Goal: Book appointment/travel/reservation

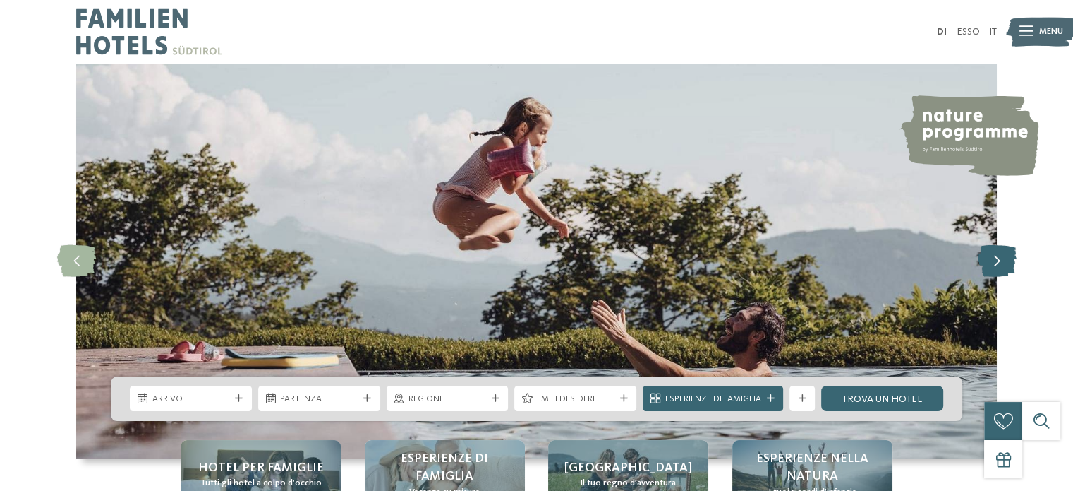
click at [982, 260] on icon at bounding box center [996, 261] width 39 height 32
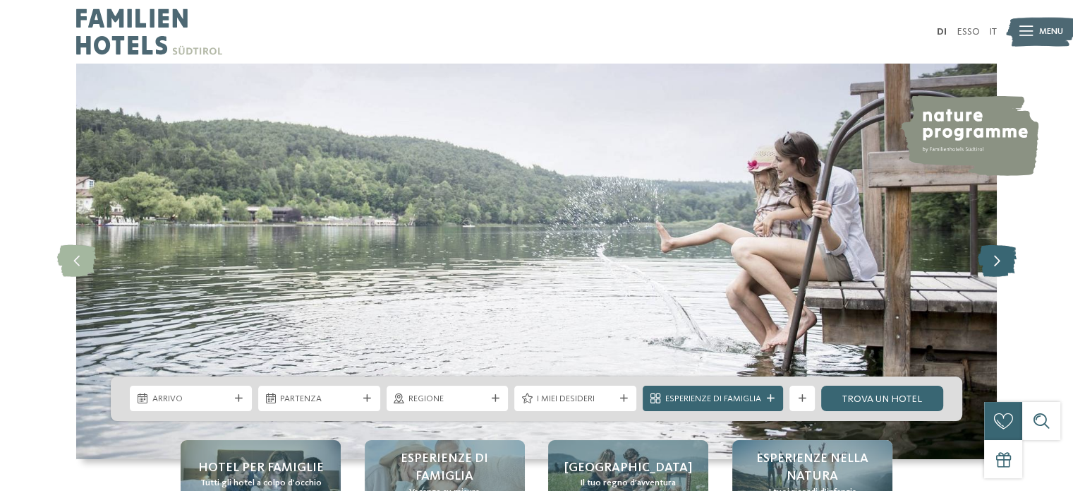
click at [981, 262] on icon at bounding box center [996, 261] width 39 height 32
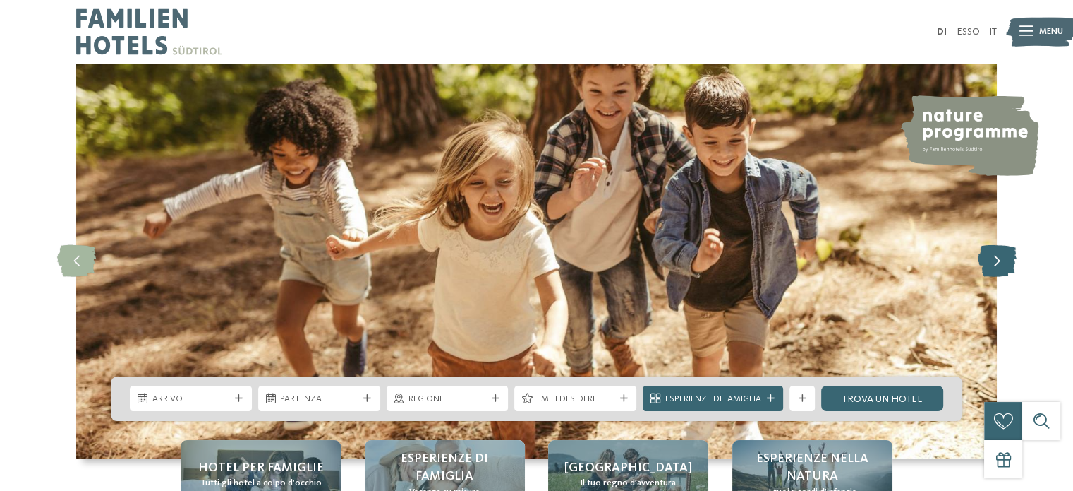
click at [982, 262] on icon at bounding box center [996, 261] width 39 height 32
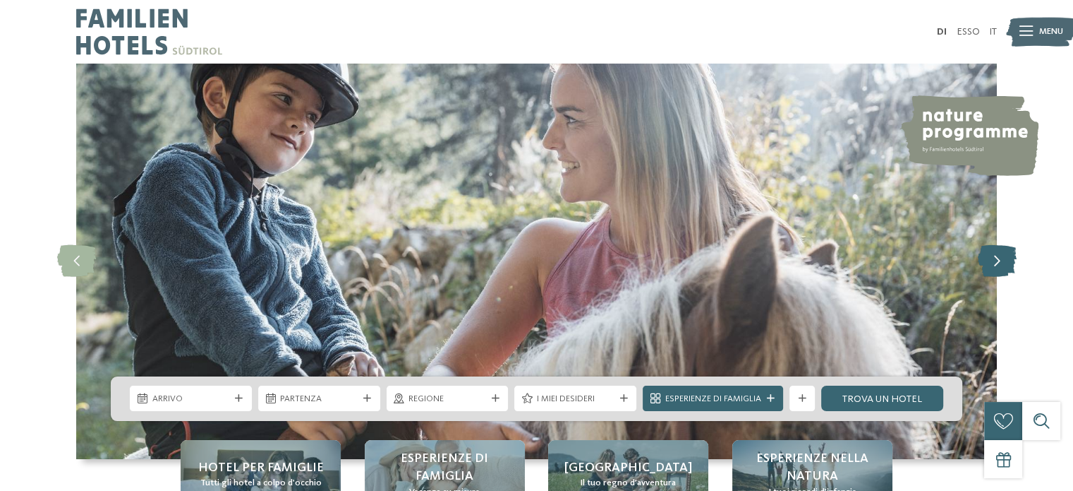
click at [982, 262] on icon at bounding box center [996, 261] width 39 height 32
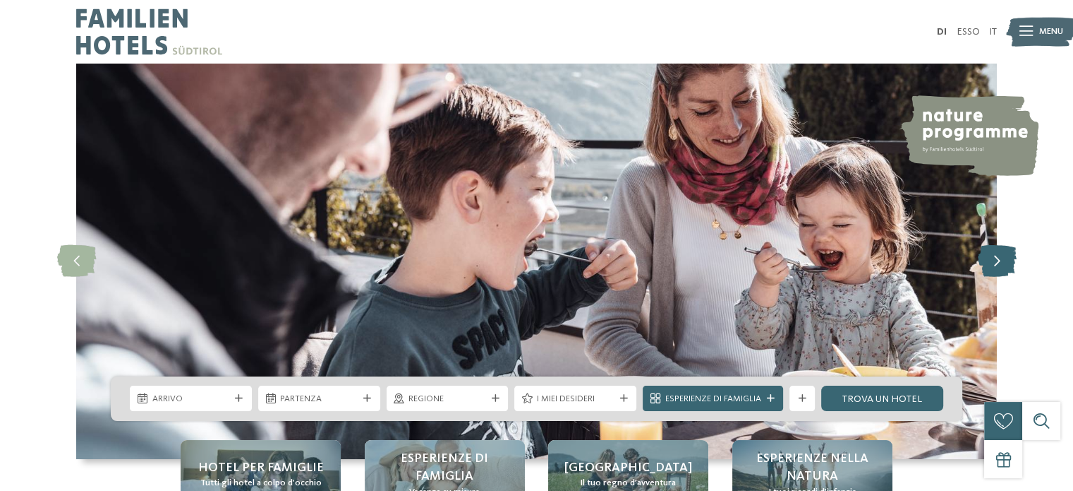
click at [982, 262] on icon at bounding box center [996, 261] width 39 height 32
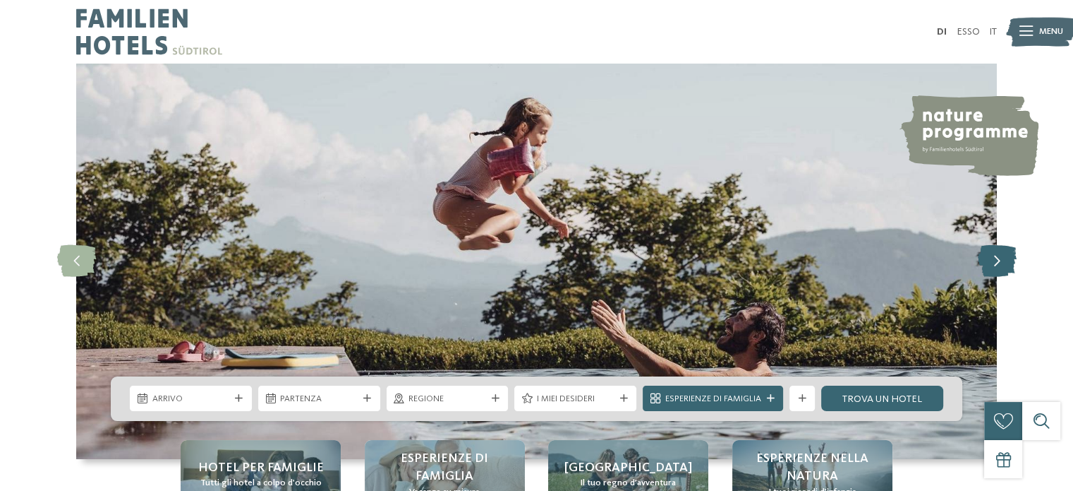
click at [982, 262] on icon at bounding box center [996, 261] width 39 height 32
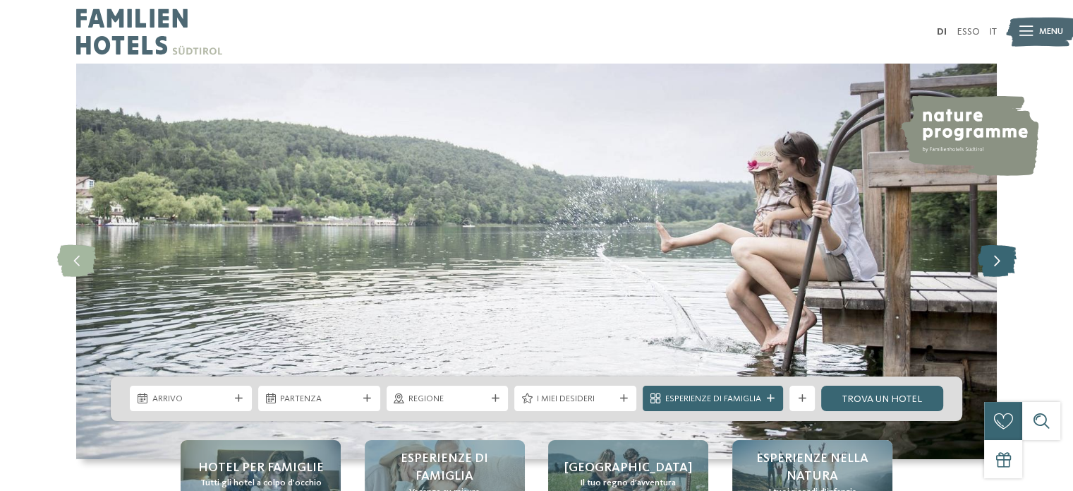
click at [982, 262] on icon at bounding box center [996, 261] width 39 height 32
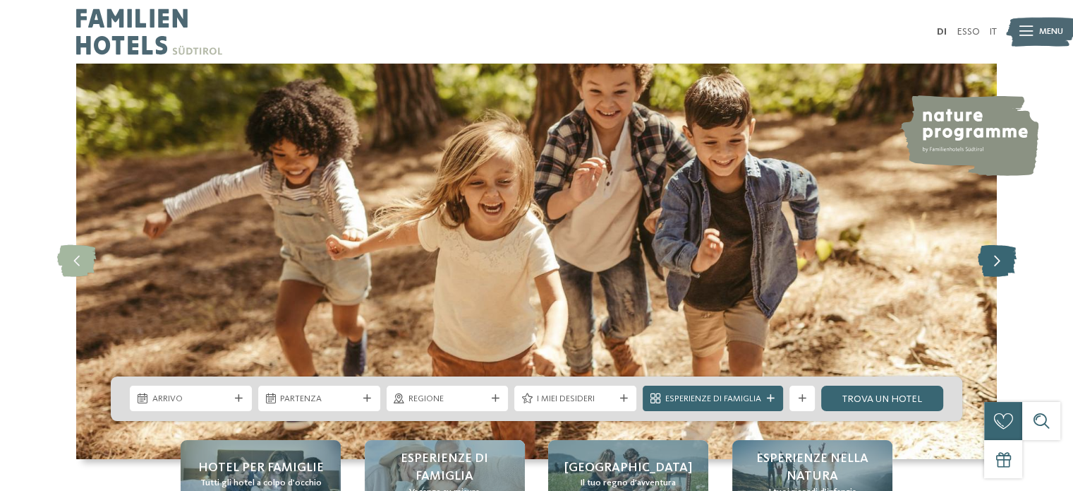
click at [982, 262] on icon at bounding box center [996, 261] width 39 height 32
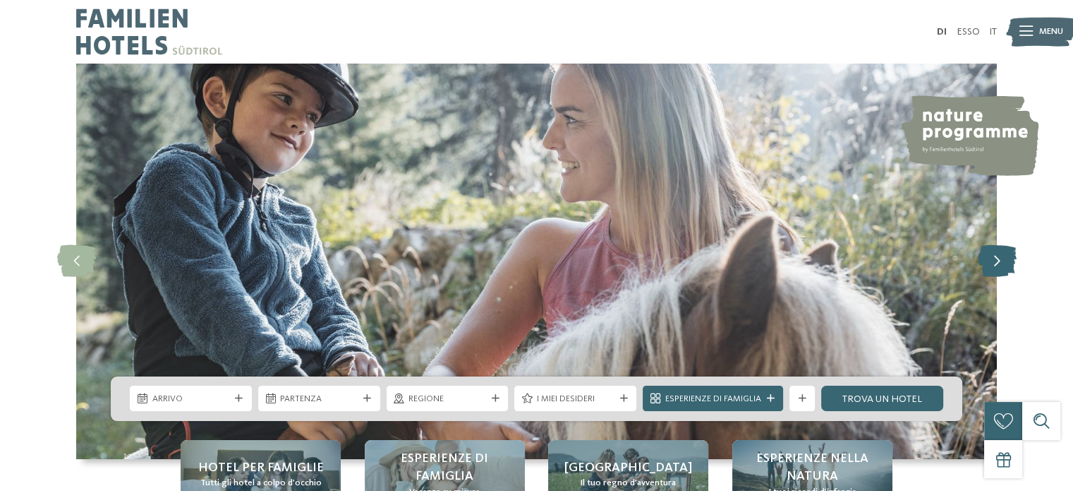
click at [982, 262] on icon at bounding box center [996, 261] width 39 height 32
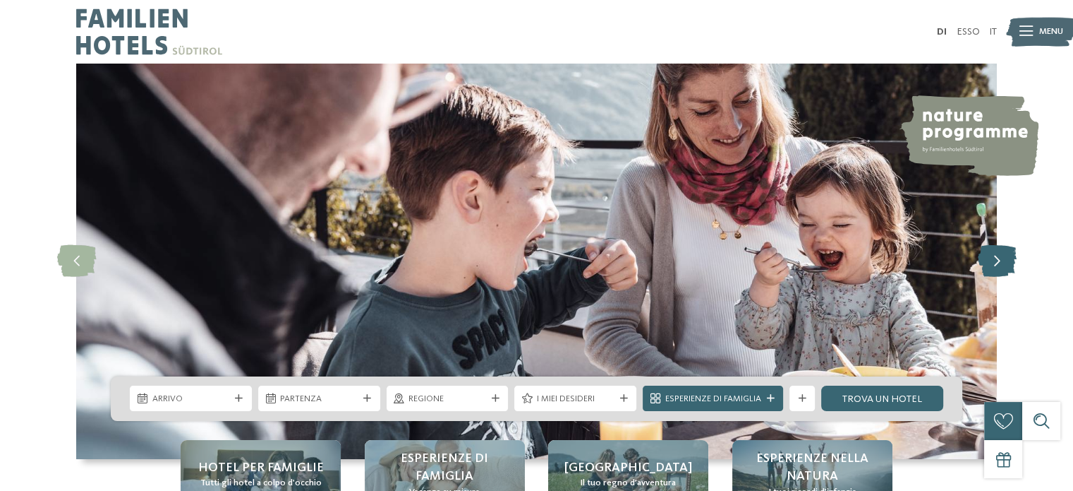
click at [982, 262] on icon at bounding box center [996, 261] width 39 height 32
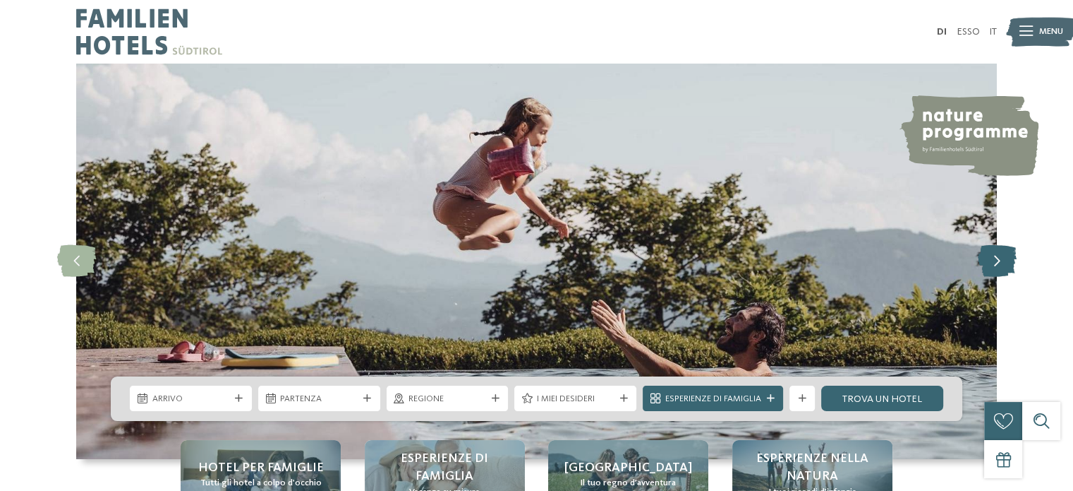
click at [982, 262] on icon at bounding box center [996, 261] width 39 height 32
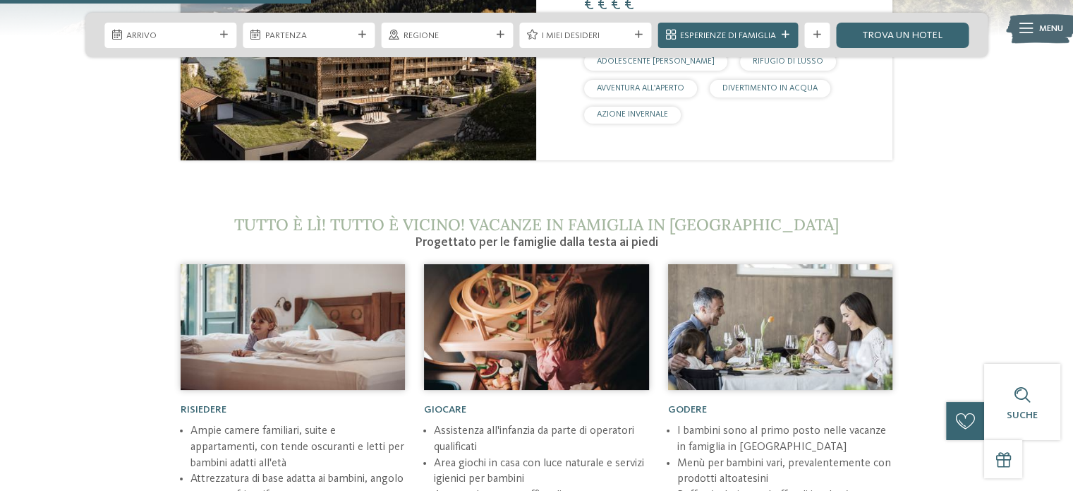
scroll to position [1694, 0]
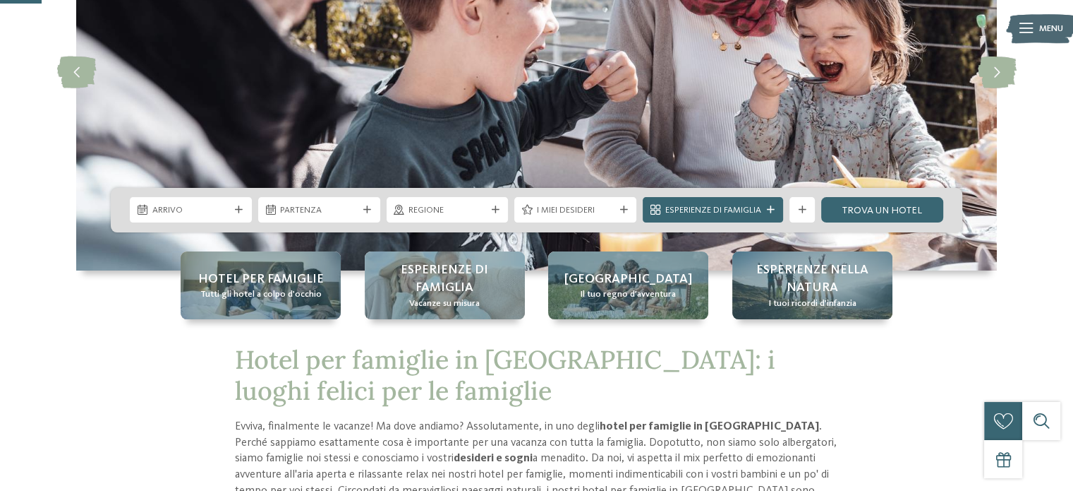
scroll to position [212, 0]
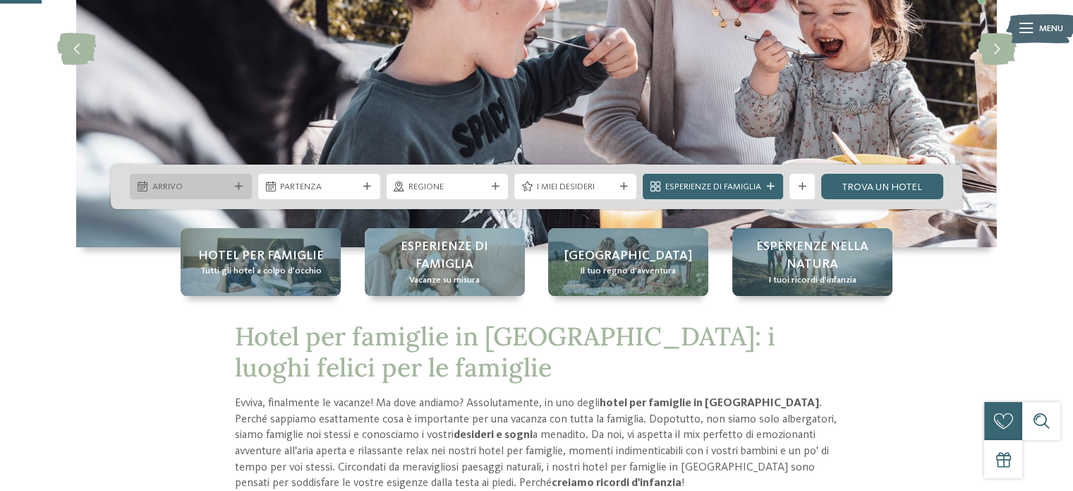
click at [210, 186] on span "Arrivo" at bounding box center [191, 187] width 78 height 13
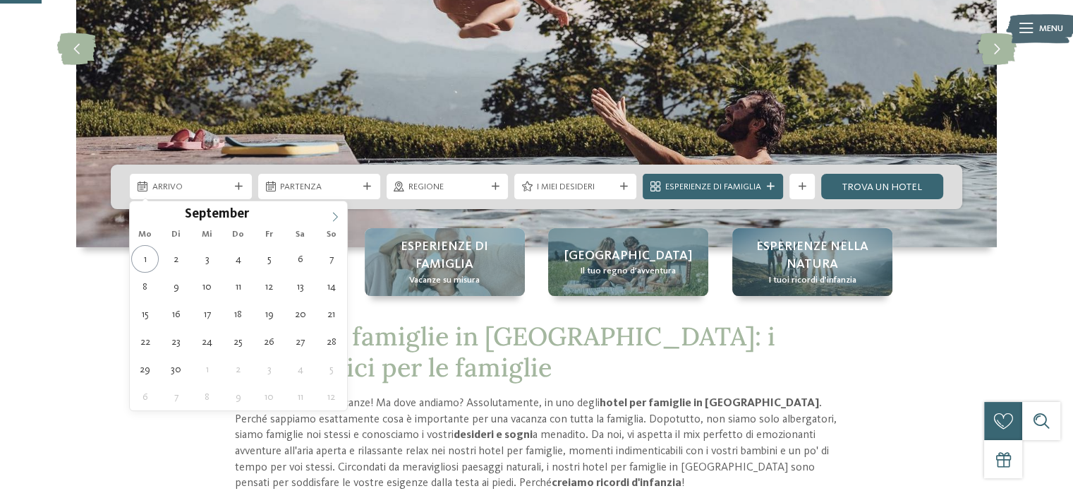
click at [334, 218] on icon at bounding box center [335, 217] width 10 height 10
type input "****"
click at [334, 218] on icon at bounding box center [335, 217] width 10 height 10
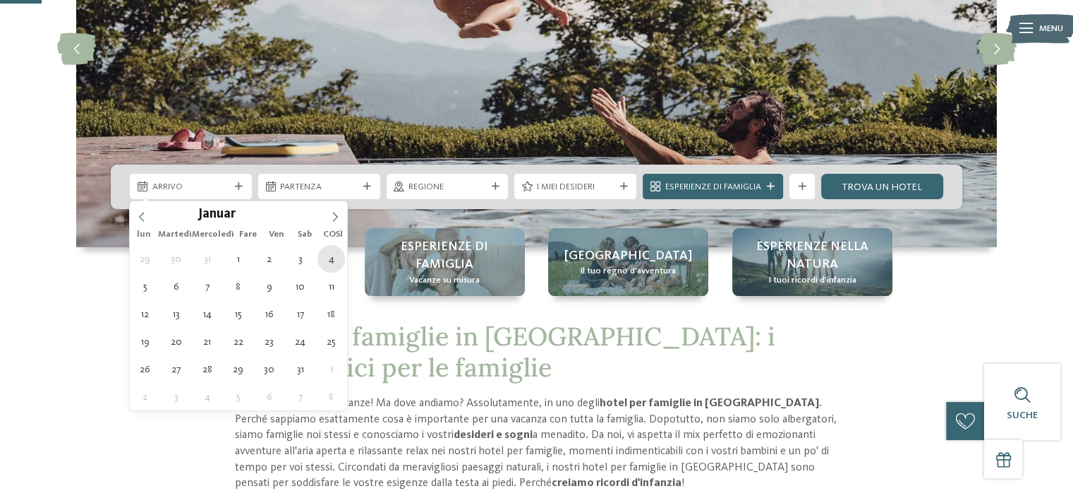
type div "04.01.2026"
type input "****"
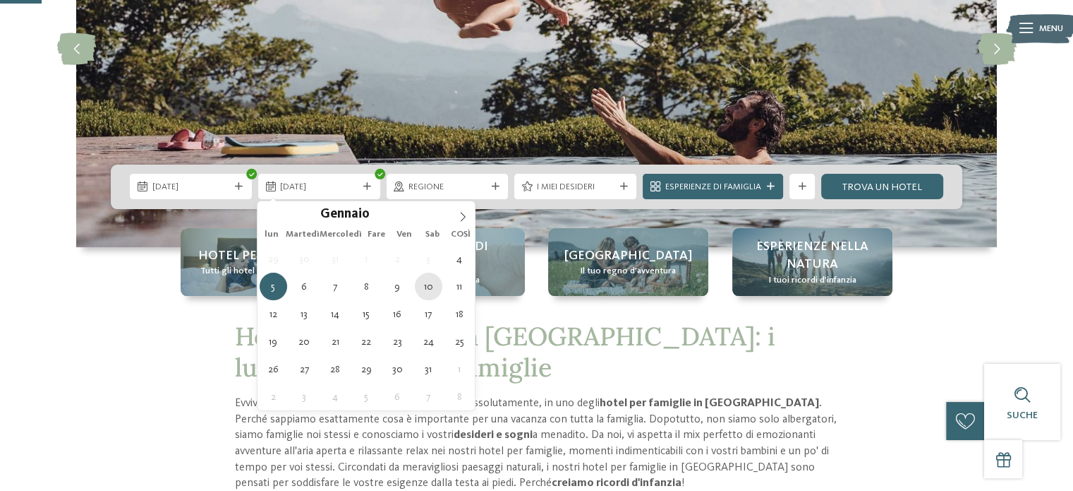
type div "10.01.2026"
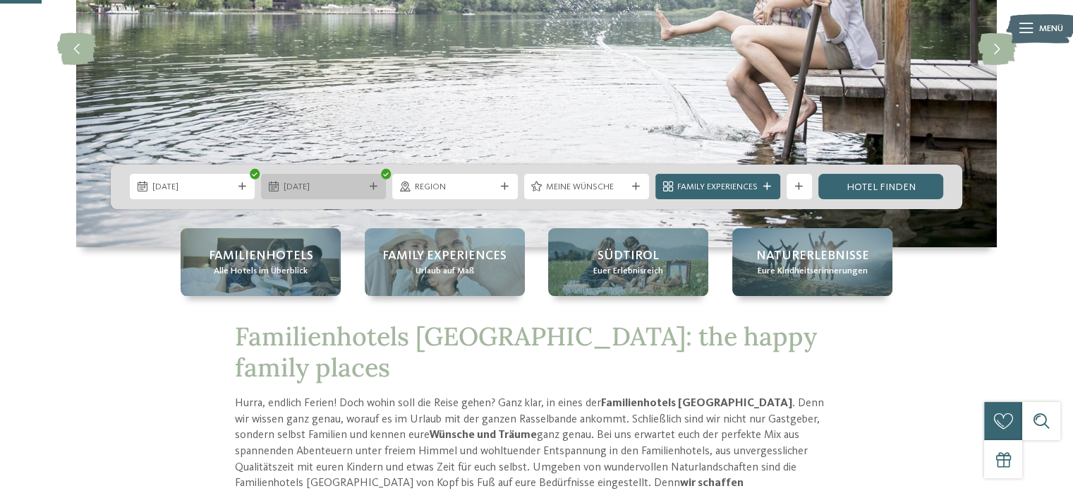
click at [368, 186] on div at bounding box center [373, 187] width 13 height 8
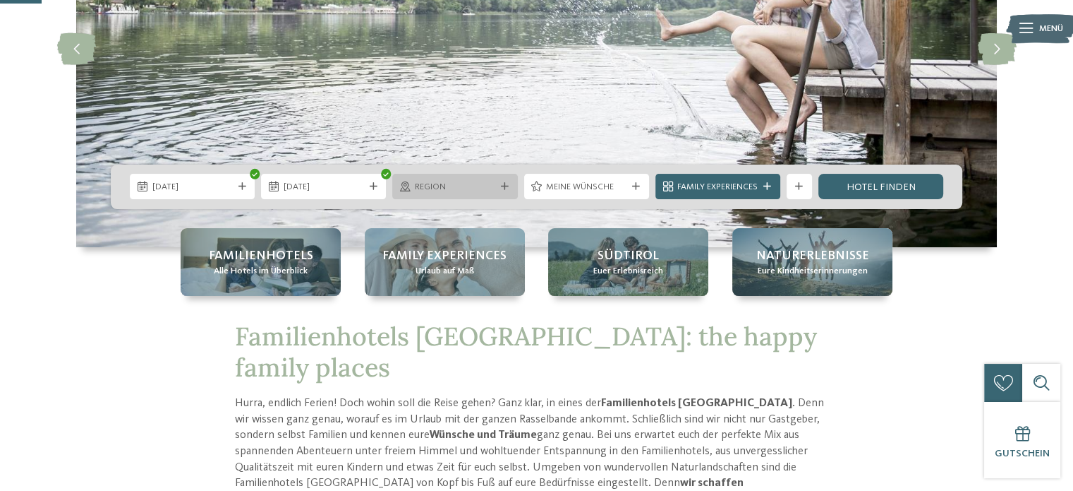
click at [463, 181] on span "Region" at bounding box center [455, 187] width 80 height 13
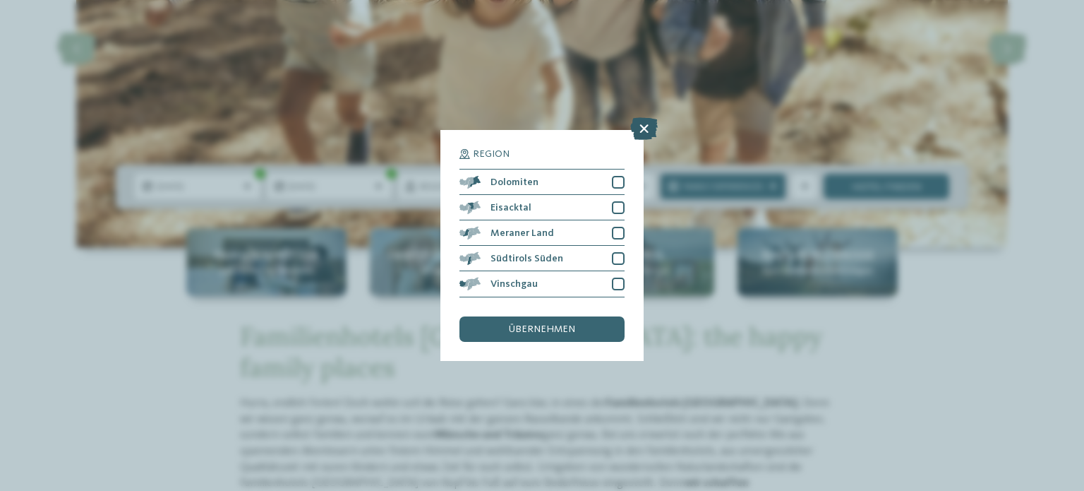
click at [642, 124] on icon at bounding box center [644, 129] width 28 height 23
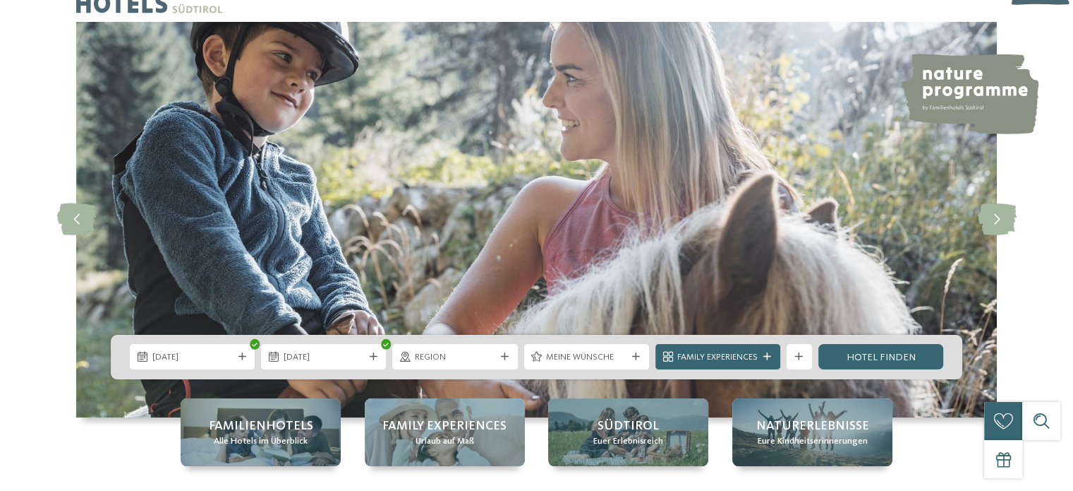
scroll to position [0, 0]
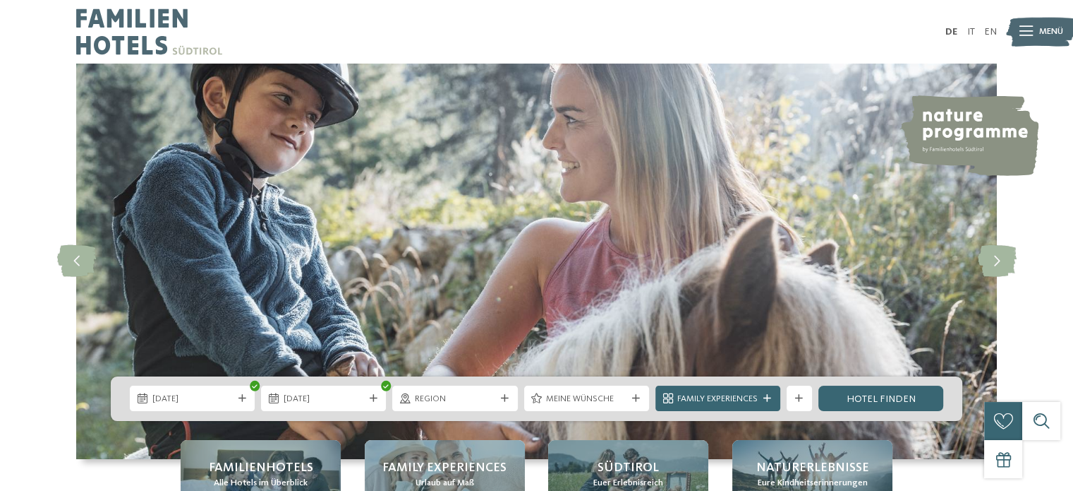
click at [965, 33] on ul "DE IT EN" at bounding box center [972, 32] width 52 height 10
drag, startPoint x: 968, startPoint y: 30, endPoint x: 963, endPoint y: 39, distance: 10.2
click at [968, 30] on link "IT" at bounding box center [971, 32] width 8 height 10
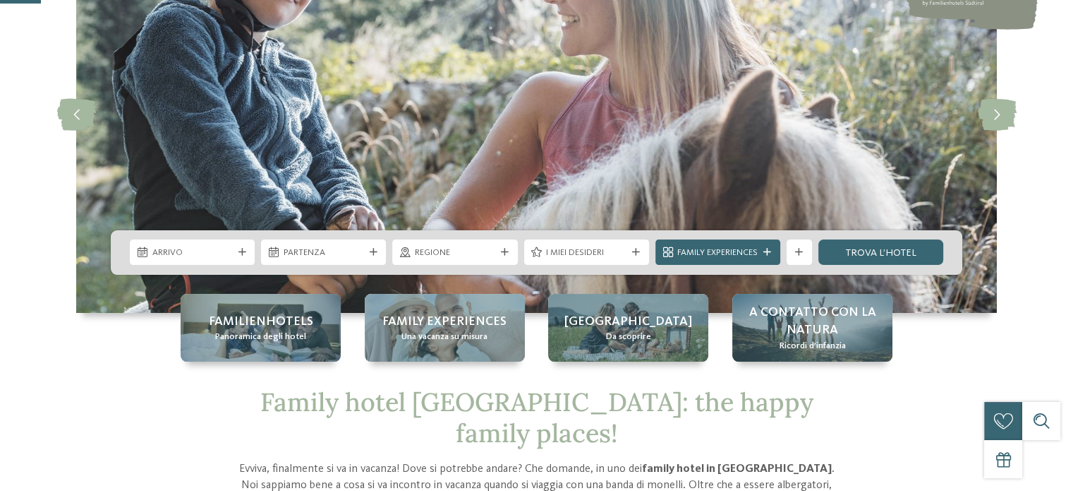
scroll to position [212, 0]
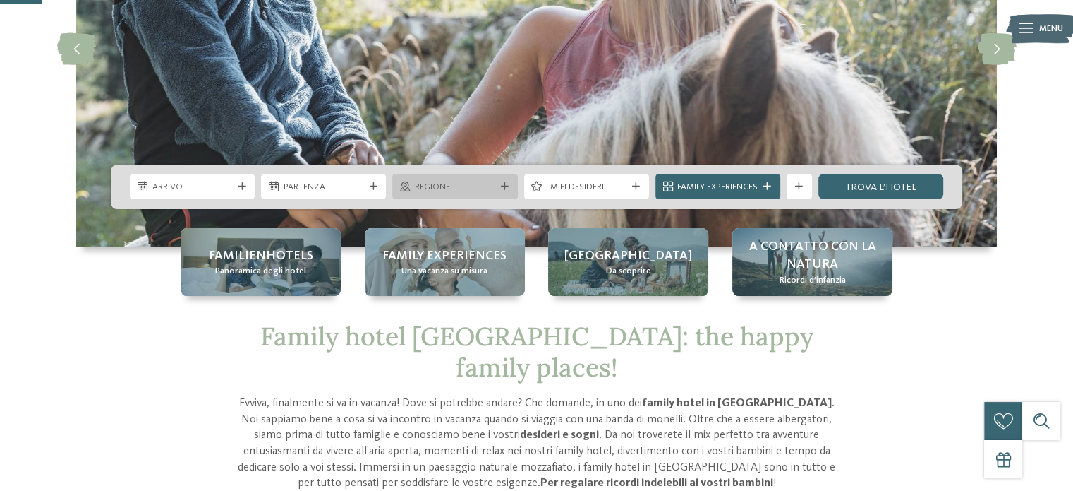
click at [476, 180] on div "Regione" at bounding box center [454, 186] width 87 height 13
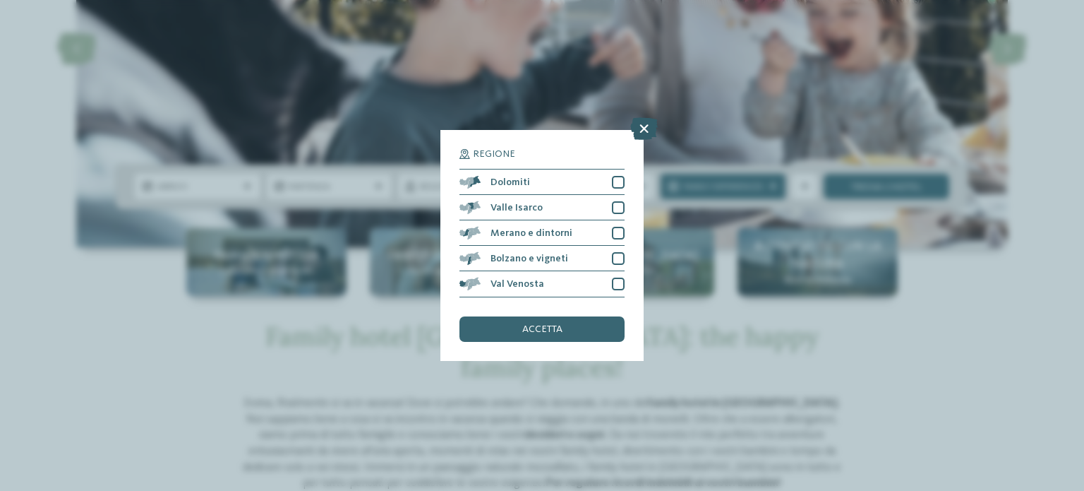
click at [644, 131] on icon at bounding box center [644, 129] width 28 height 23
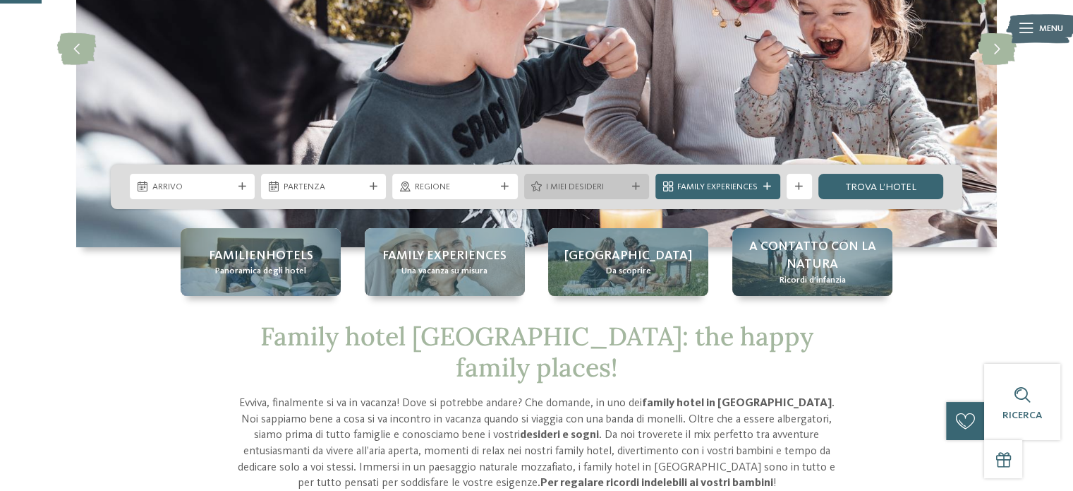
click at [625, 190] on span "I miei desideri" at bounding box center [586, 187] width 80 height 13
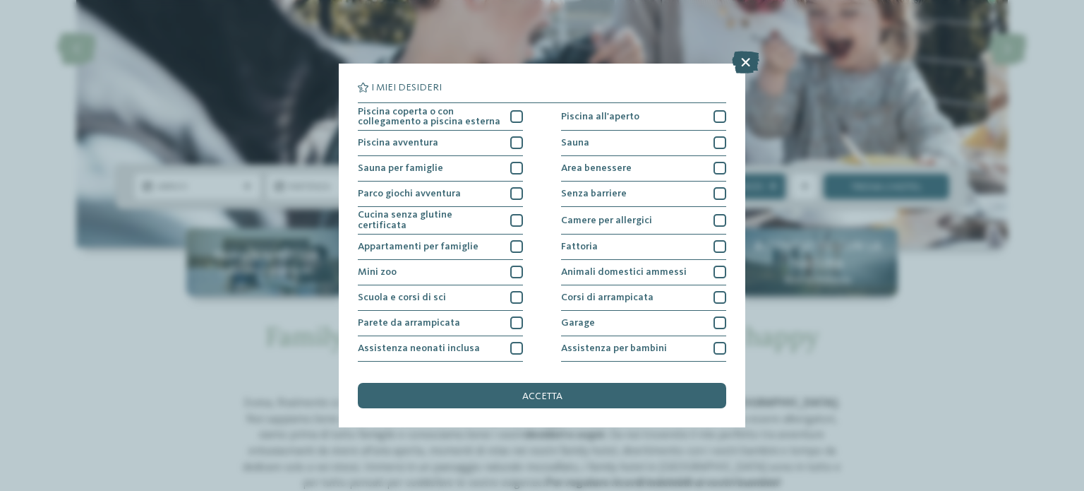
click at [734, 59] on icon at bounding box center [746, 62] width 28 height 23
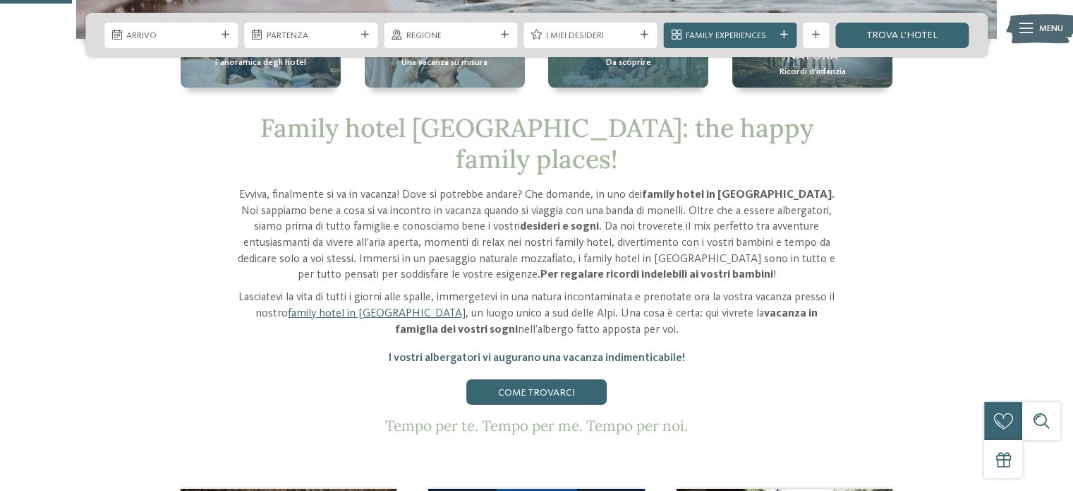
scroll to position [423, 0]
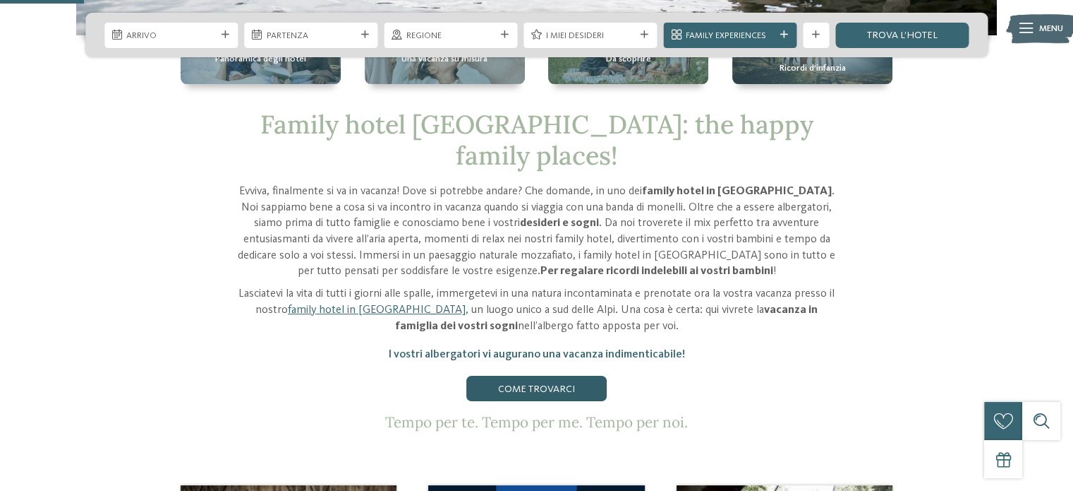
drag, startPoint x: 560, startPoint y: 358, endPoint x: 568, endPoint y: 354, distance: 8.5
click at [560, 375] on link "Come trovarci" at bounding box center [537, 387] width 140 height 25
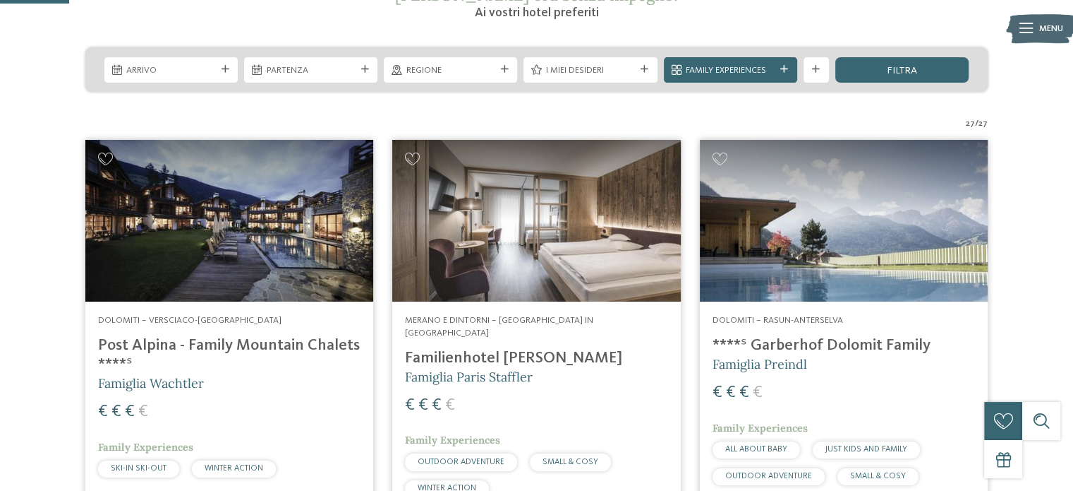
scroll to position [282, 0]
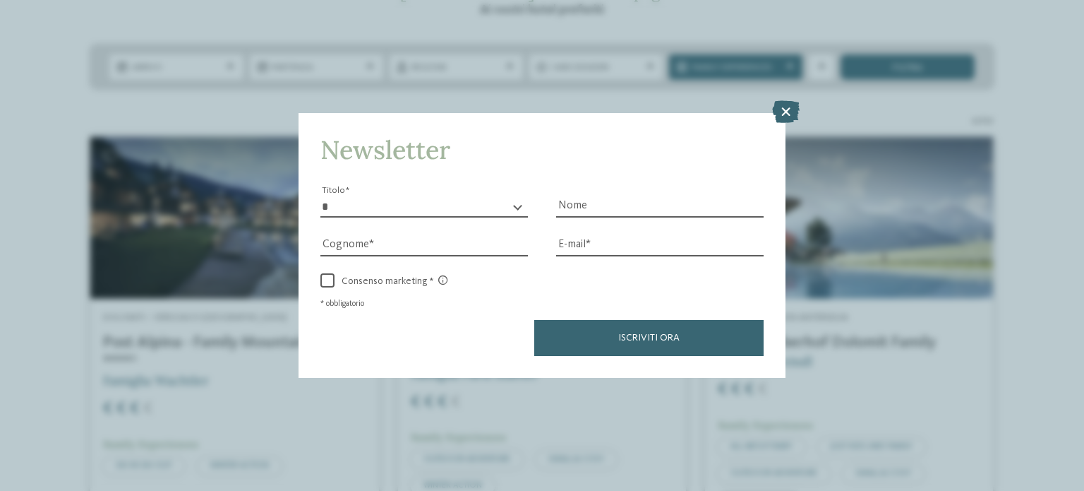
click at [517, 205] on div "* ****** ******* ******** ****** Titolo" at bounding box center [423, 206] width 207 height 21
click at [788, 116] on icon at bounding box center [786, 111] width 28 height 23
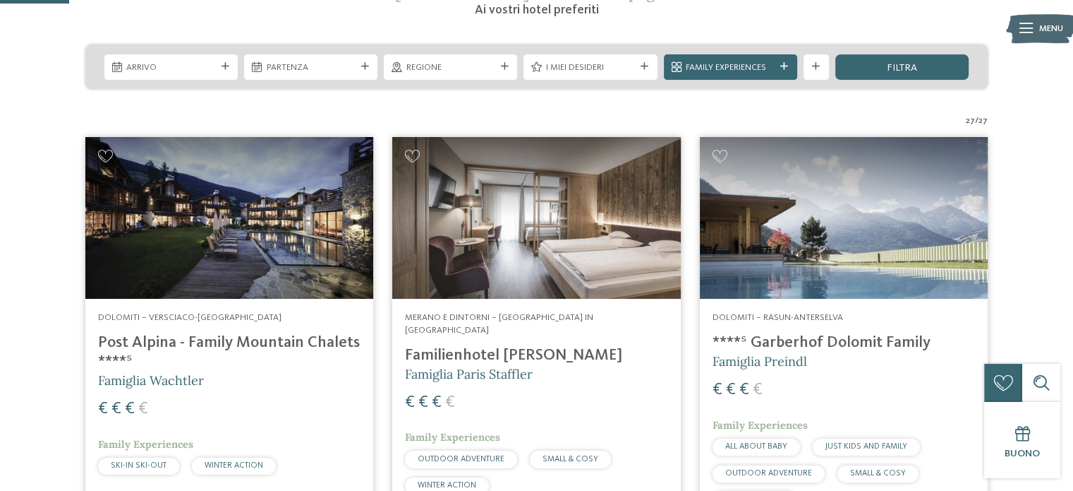
click at [234, 342] on h4 "Post Alpina - Family Mountain Chalets ****ˢ" at bounding box center [229, 352] width 263 height 38
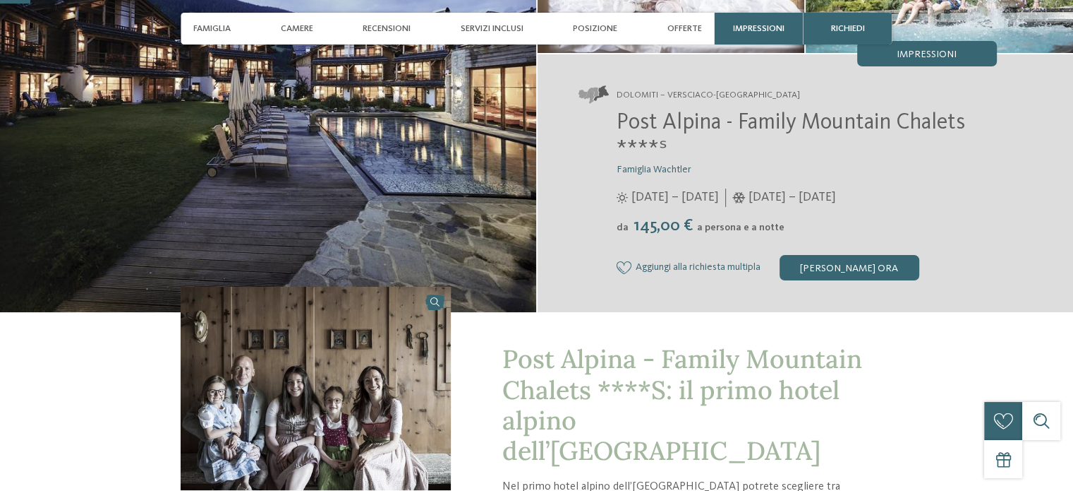
scroll to position [212, 0]
click at [587, 25] on span "Posizione" at bounding box center [595, 28] width 44 height 11
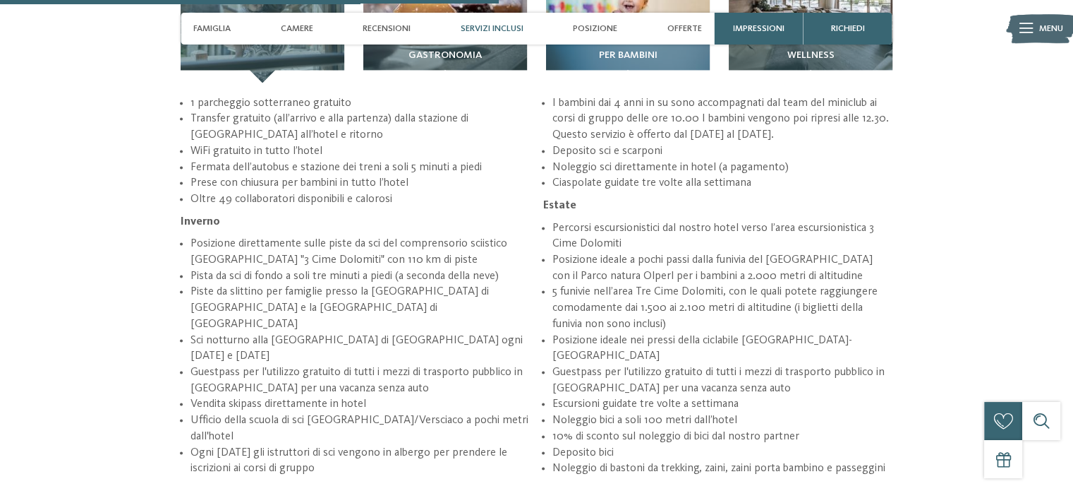
scroll to position [1930, 0]
